Goal: Register for event/course

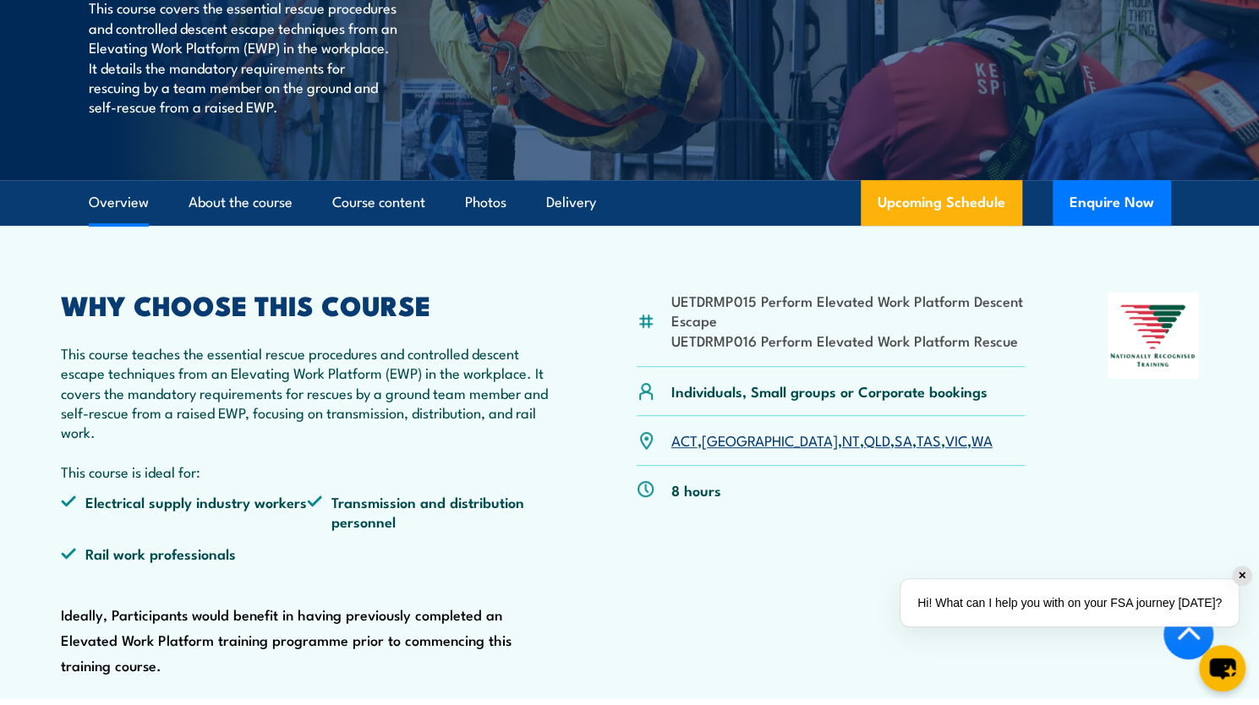
scroll to position [423, 0]
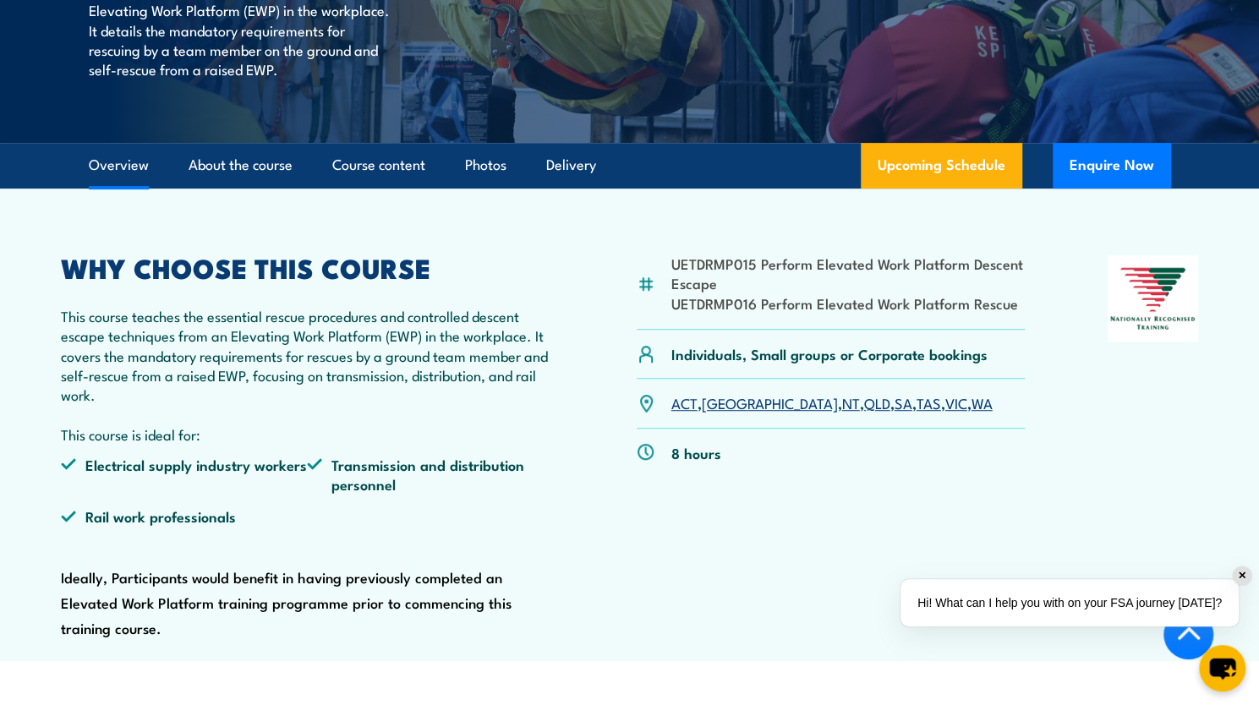
click at [945, 413] on link "VIC" at bounding box center [956, 402] width 22 height 20
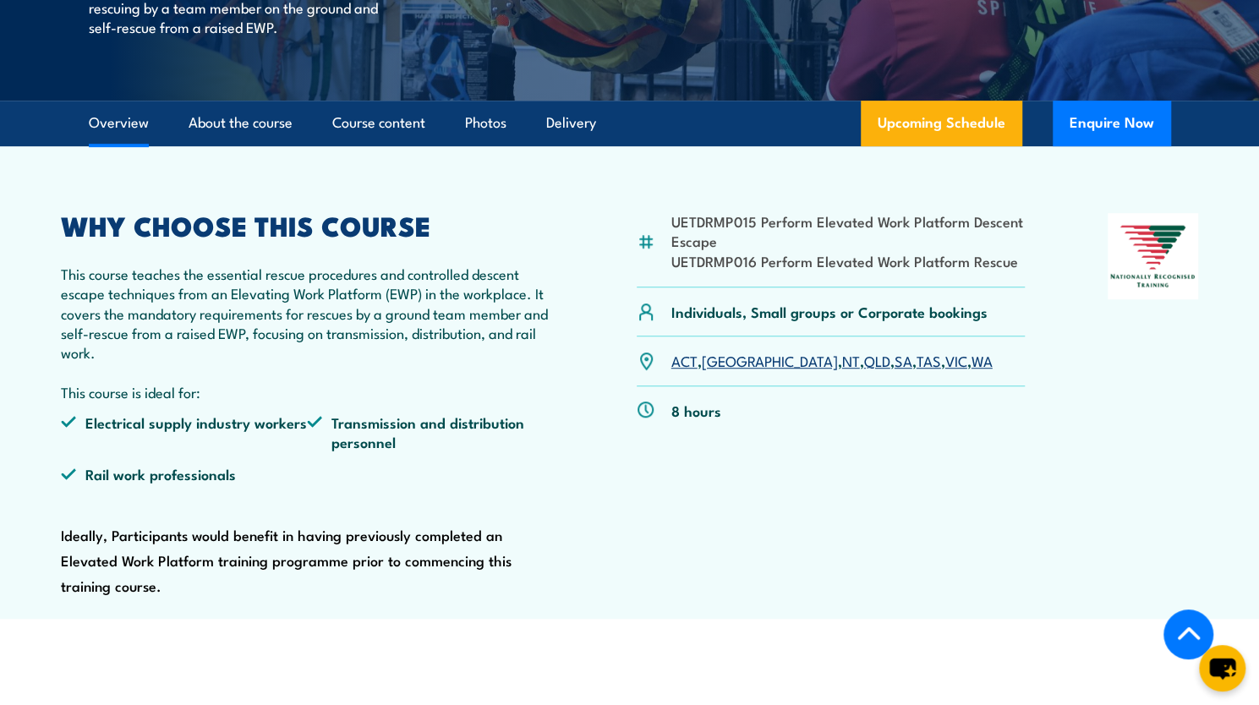
scroll to position [462, 0]
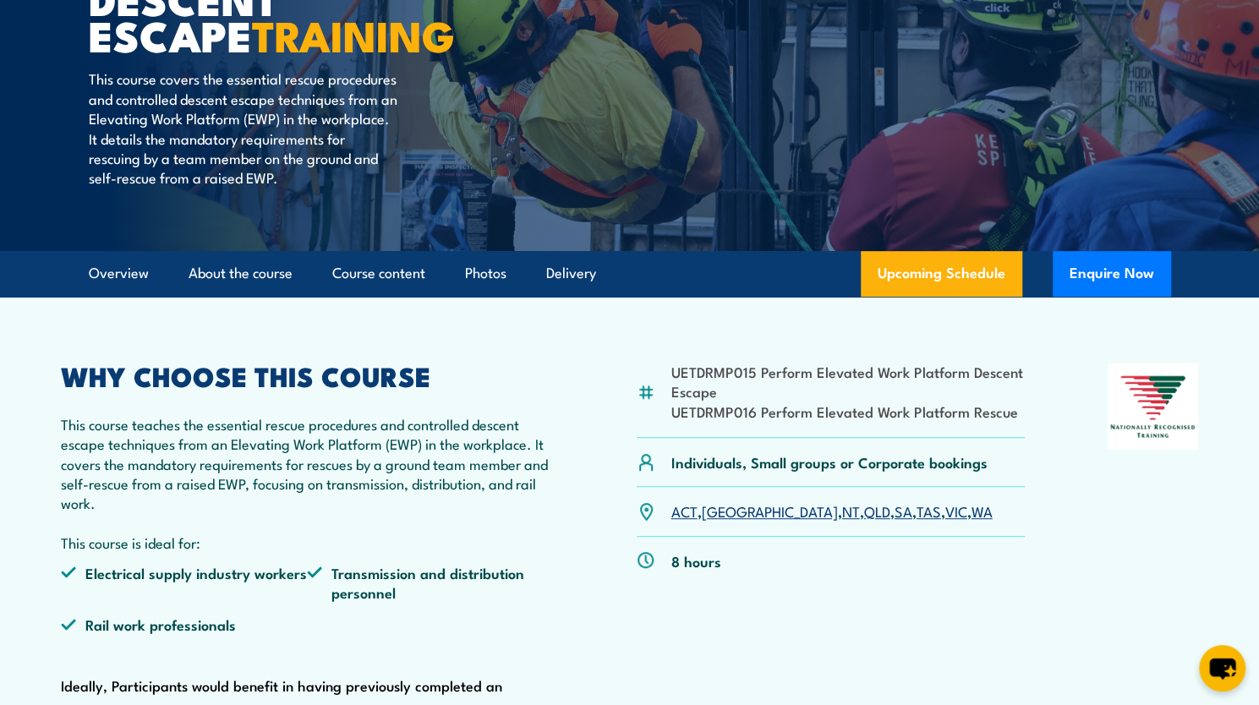
scroll to position [254, 0]
